Goal: Task Accomplishment & Management: Manage account settings

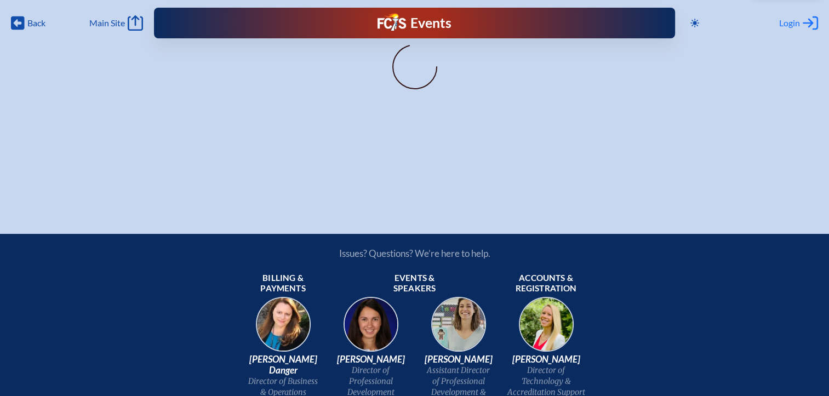
type input "[EMAIL_ADDRESS][DOMAIN_NAME]"
click at [805, 23] on icon at bounding box center [809, 23] width 15 height 14
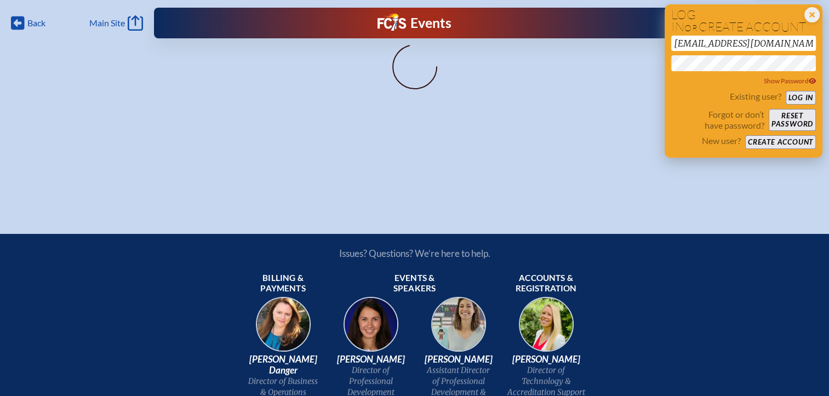
click at [794, 97] on button "Log in" at bounding box center [800, 98] width 30 height 14
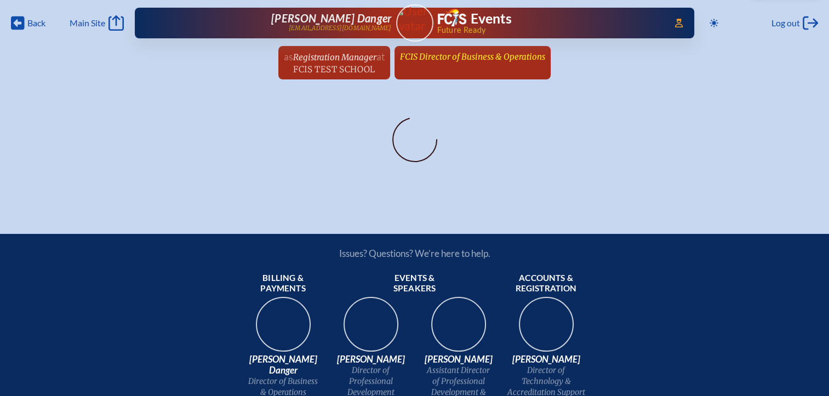
click at [470, 59] on span "FCIS Director of Business & Operations" at bounding box center [472, 56] width 145 height 10
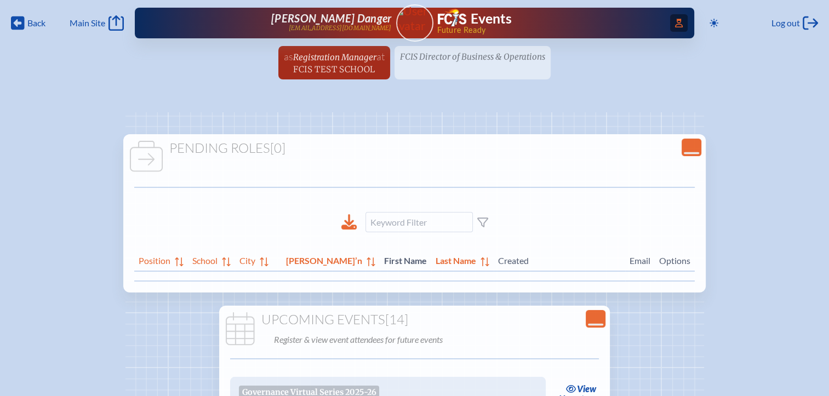
click at [670, 16] on span "Access Users..." at bounding box center [679, 23] width 18 height 18
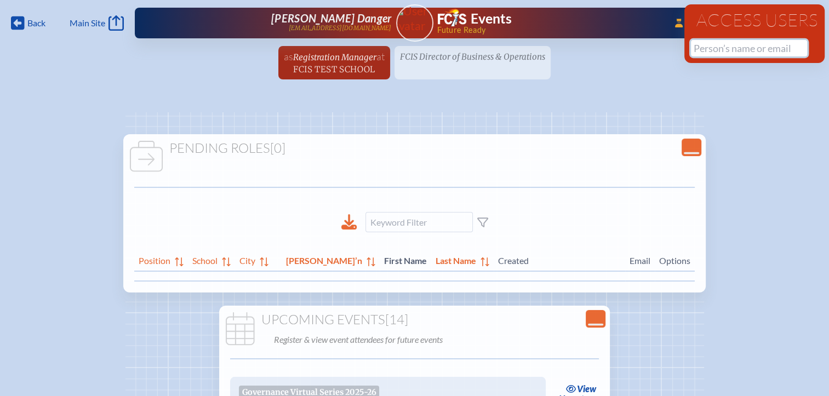
click at [697, 45] on input "text" at bounding box center [749, 48] width 116 height 16
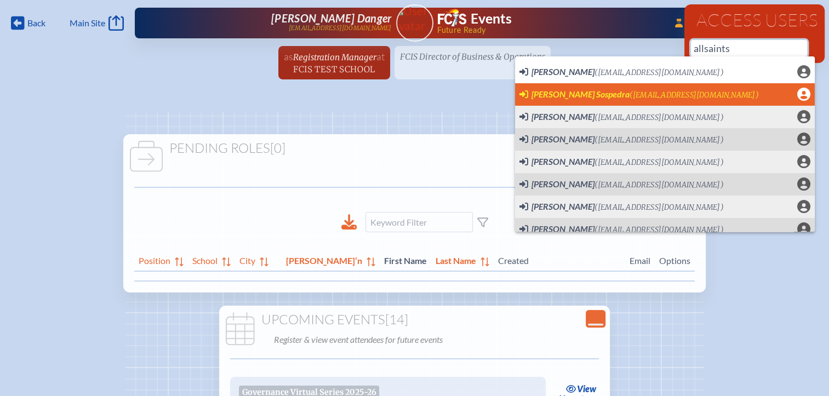
scroll to position [0, 8]
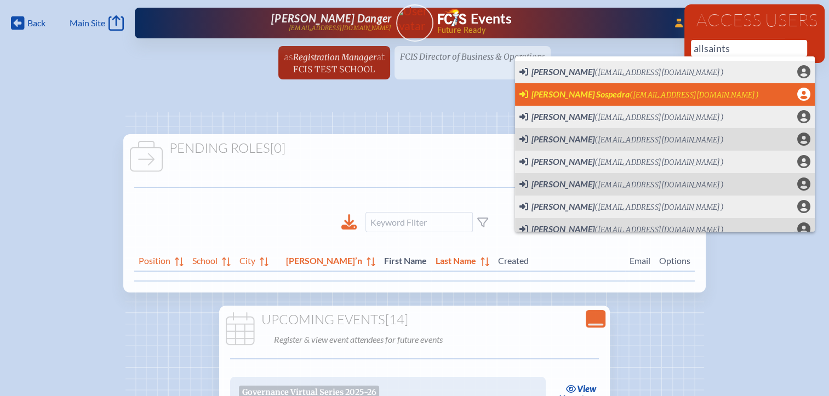
click at [629, 99] on span "(eguzmansospedra@allsaintsacademy.com)" at bounding box center [693, 94] width 129 height 9
type input "eguzmansospedra@allsaintsacademy.com"
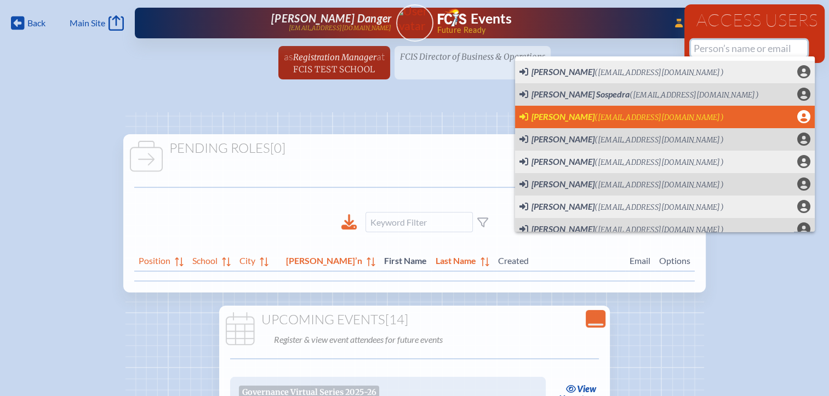
scroll to position [0, 0]
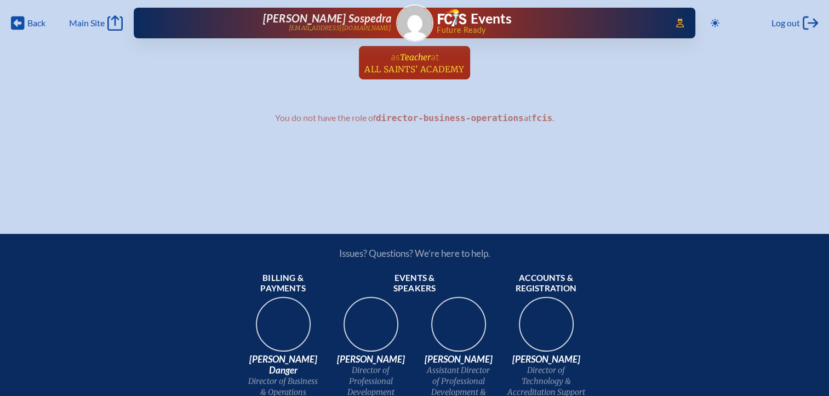
click at [405, 65] on span "All Saints’ Academy" at bounding box center [414, 69] width 100 height 10
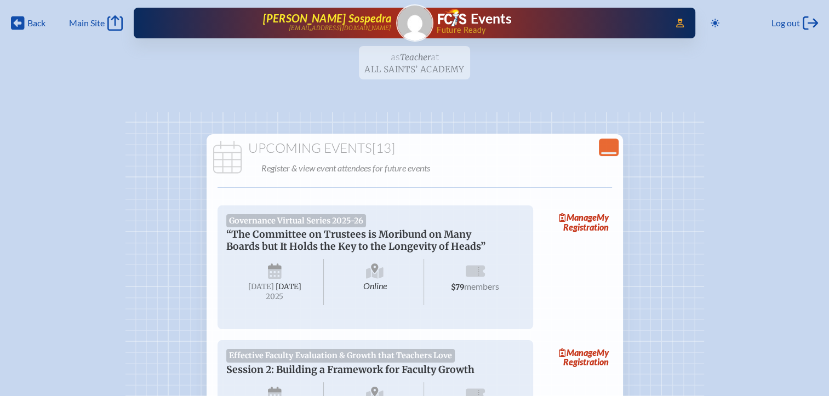
click at [364, 20] on span "[PERSON_NAME] Sospedra" at bounding box center [326, 18] width 129 height 13
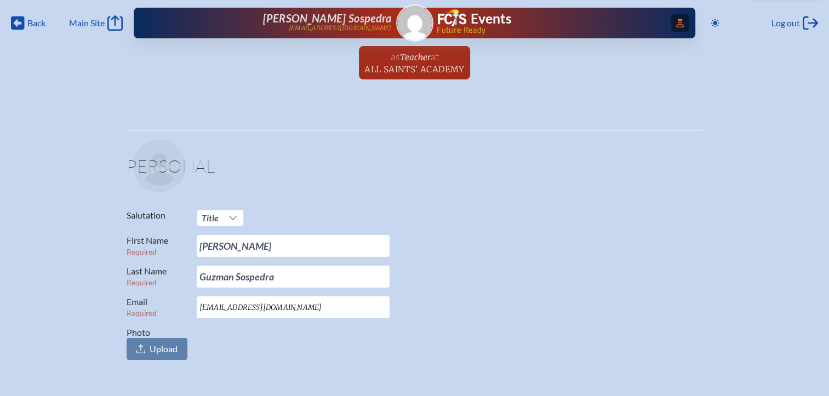
click at [678, 26] on icon "Access Users..." at bounding box center [680, 23] width 8 height 9
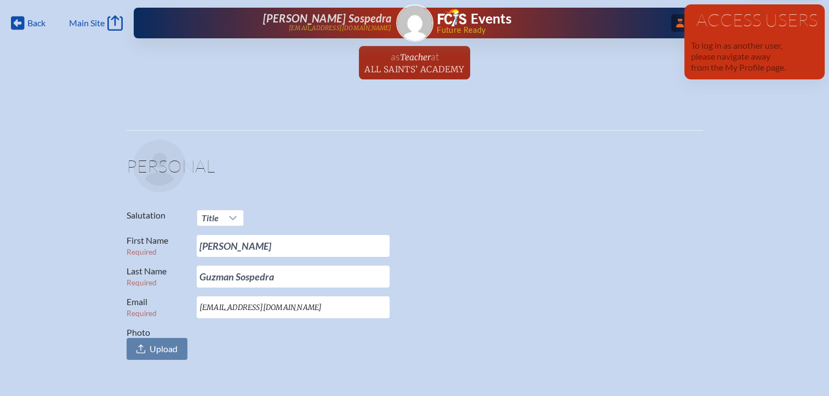
click at [668, 172] on p at bounding box center [418, 166] width 570 height 53
click at [780, 20] on h1 "Access Users" at bounding box center [754, 20] width 127 height 18
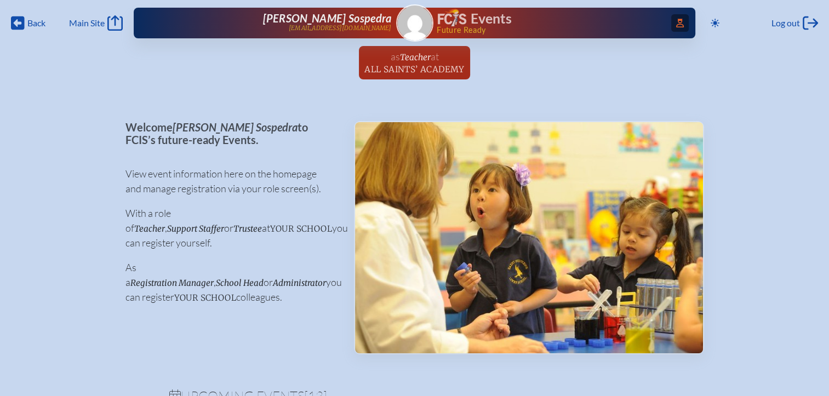
click at [684, 25] on span "Access Users..." at bounding box center [680, 23] width 18 height 18
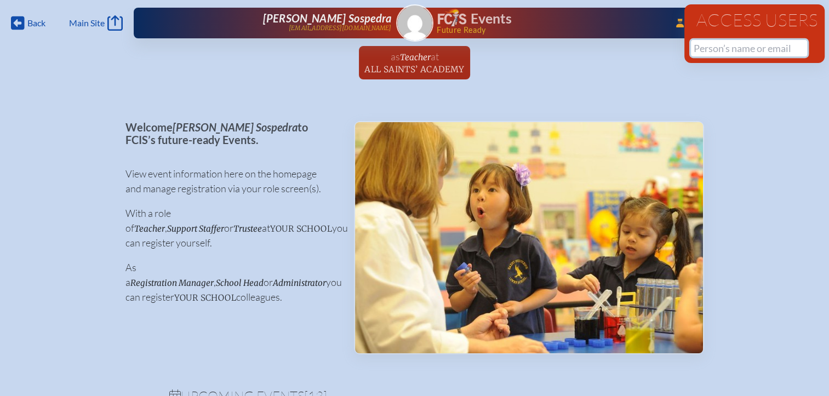
click at [707, 47] on input "text" at bounding box center [749, 48] width 116 height 16
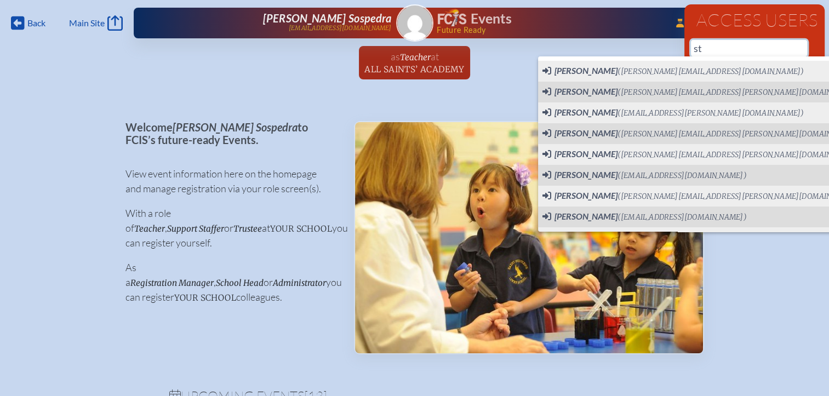
type input "s"
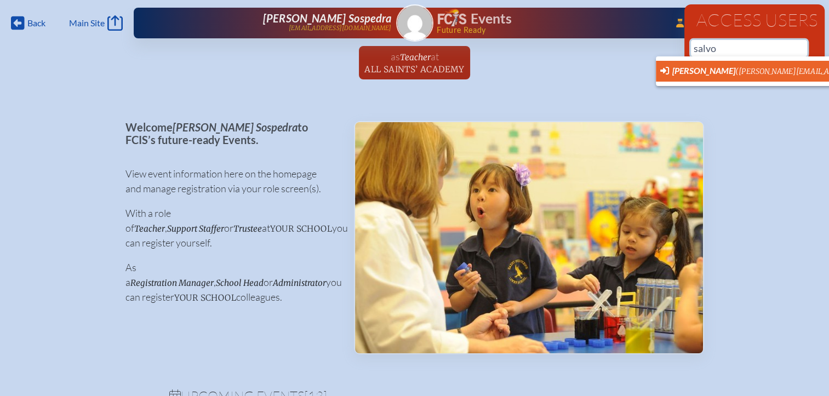
scroll to position [0, 8]
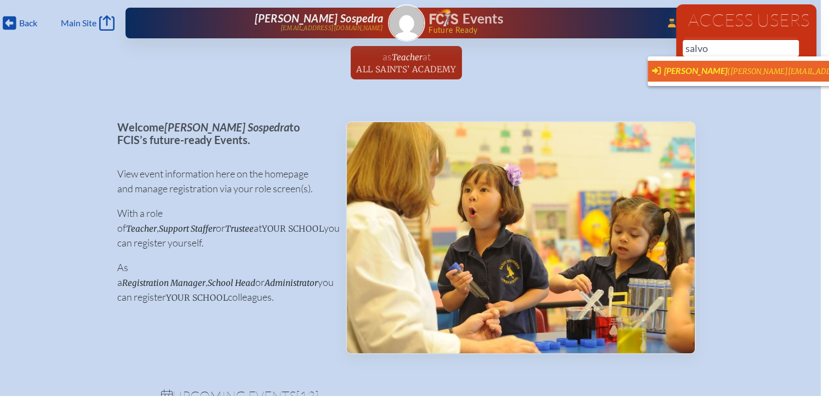
click at [692, 67] on span "Steve Salvo (steve.salvo@smeds.org)" at bounding box center [840, 71] width 376 height 12
type input "[PERSON_NAME][EMAIL_ADDRESS][PERSON_NAME][PERSON_NAME][DOMAIN_NAME]"
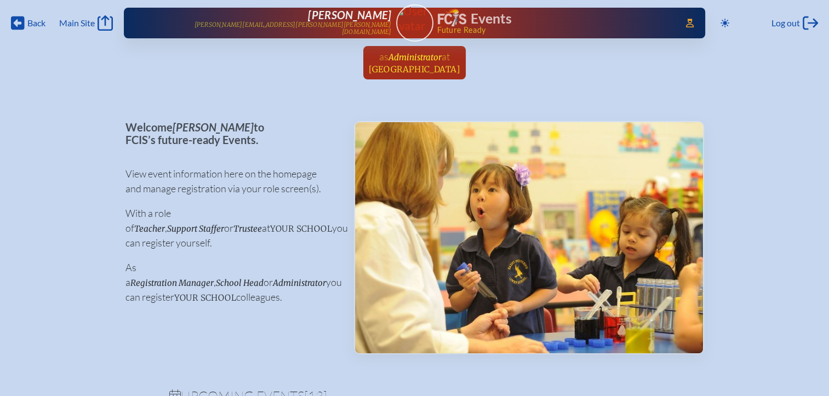
click at [410, 62] on span "at [GEOGRAPHIC_DATA]" at bounding box center [414, 62] width 91 height 24
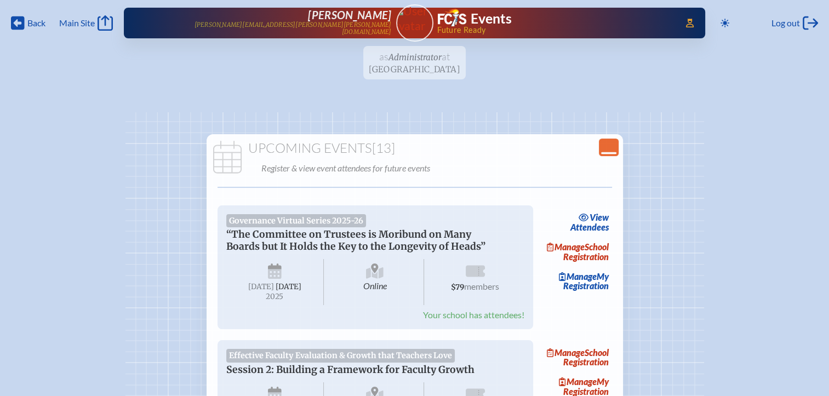
click at [608, 146] on icon "Close Console" at bounding box center [608, 147] width 15 height 15
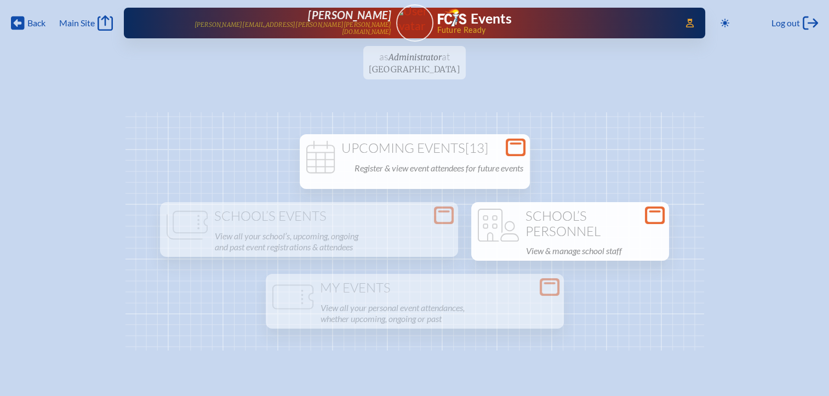
click at [650, 218] on icon at bounding box center [654, 216] width 15 height 14
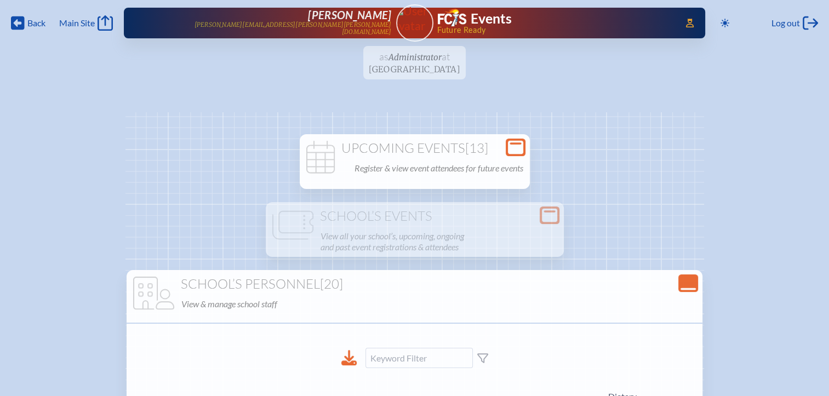
click at [518, 148] on icon at bounding box center [515, 148] width 15 height 14
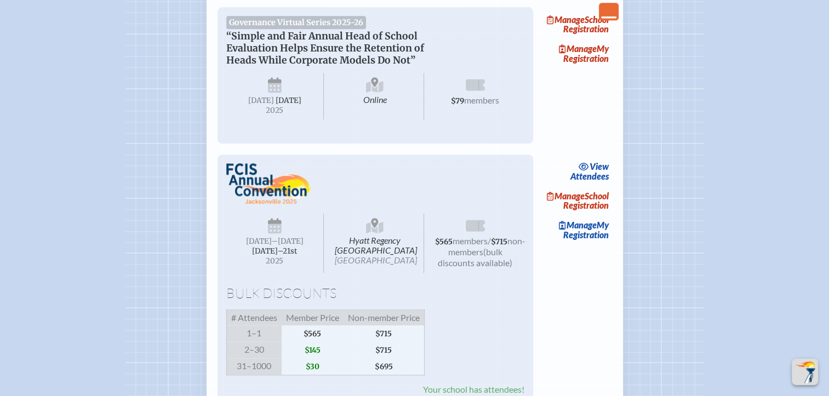
scroll to position [1369, 0]
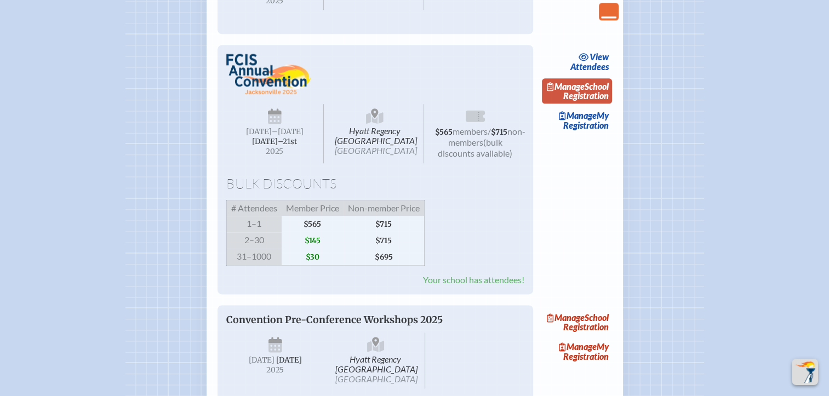
click at [594, 104] on link "Manage School Registration" at bounding box center [577, 90] width 70 height 25
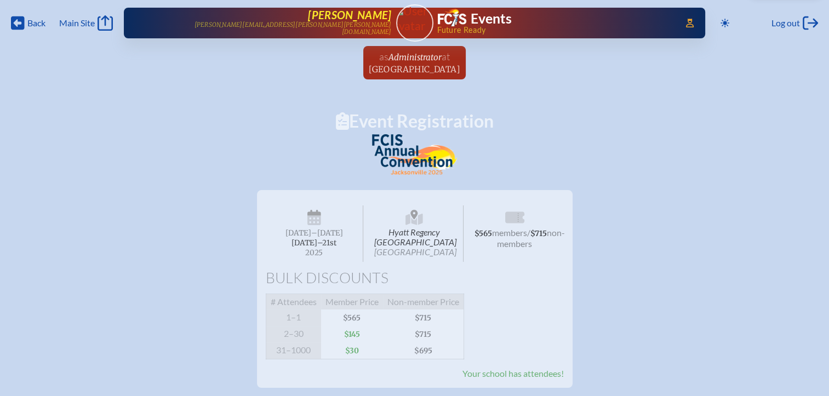
click at [370, 14] on span "Steve Salvo" at bounding box center [349, 14] width 83 height 13
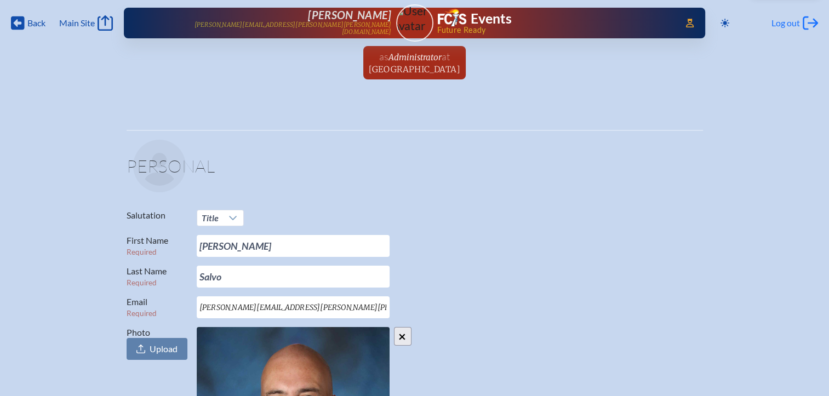
click at [777, 21] on span "Log out" at bounding box center [785, 23] width 28 height 11
